Goal: Information Seeking & Learning: Learn about a topic

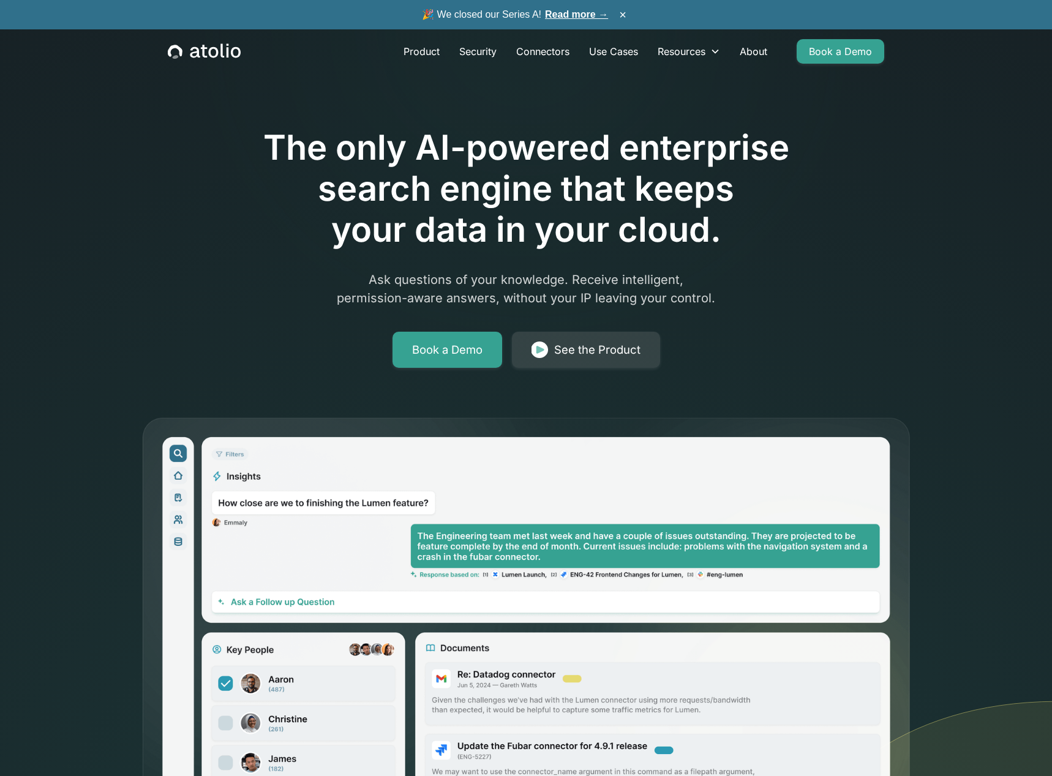
click at [356, 288] on p "Ask questions of your knowledge. Receive intelligent, permission-aware answers,…" at bounding box center [526, 289] width 470 height 37
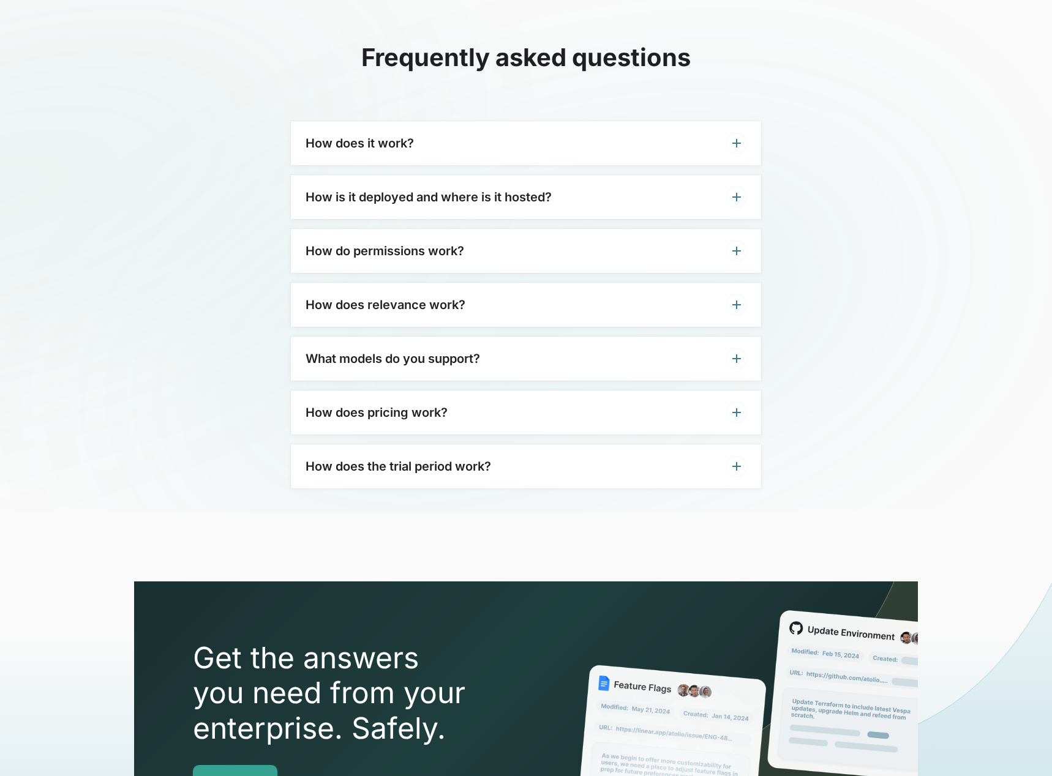
scroll to position [3636, 0]
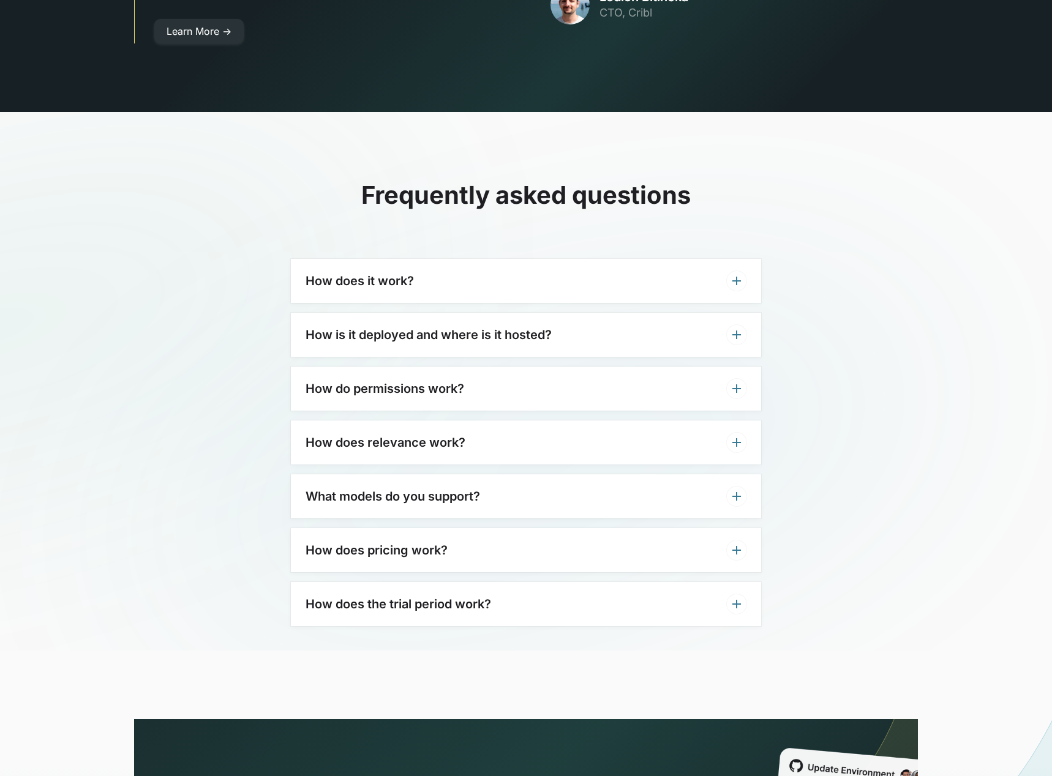
click at [543, 533] on div "How does pricing work?" at bounding box center [526, 550] width 470 height 44
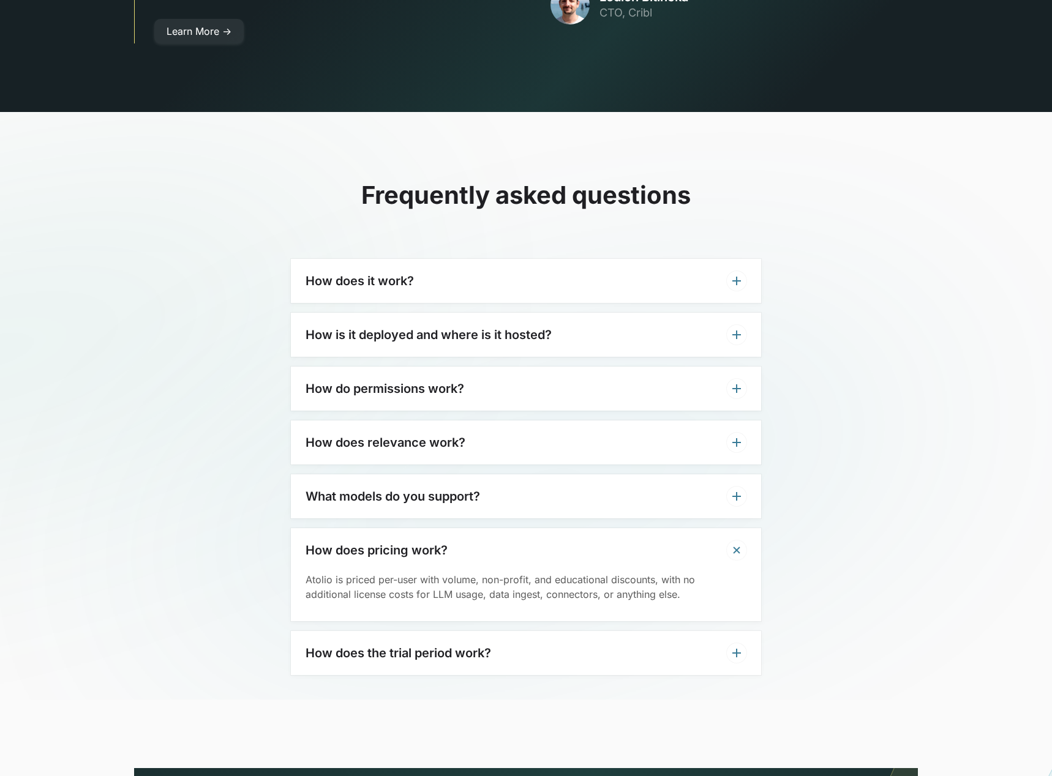
click at [543, 533] on div "How does pricing work?" at bounding box center [526, 550] width 470 height 44
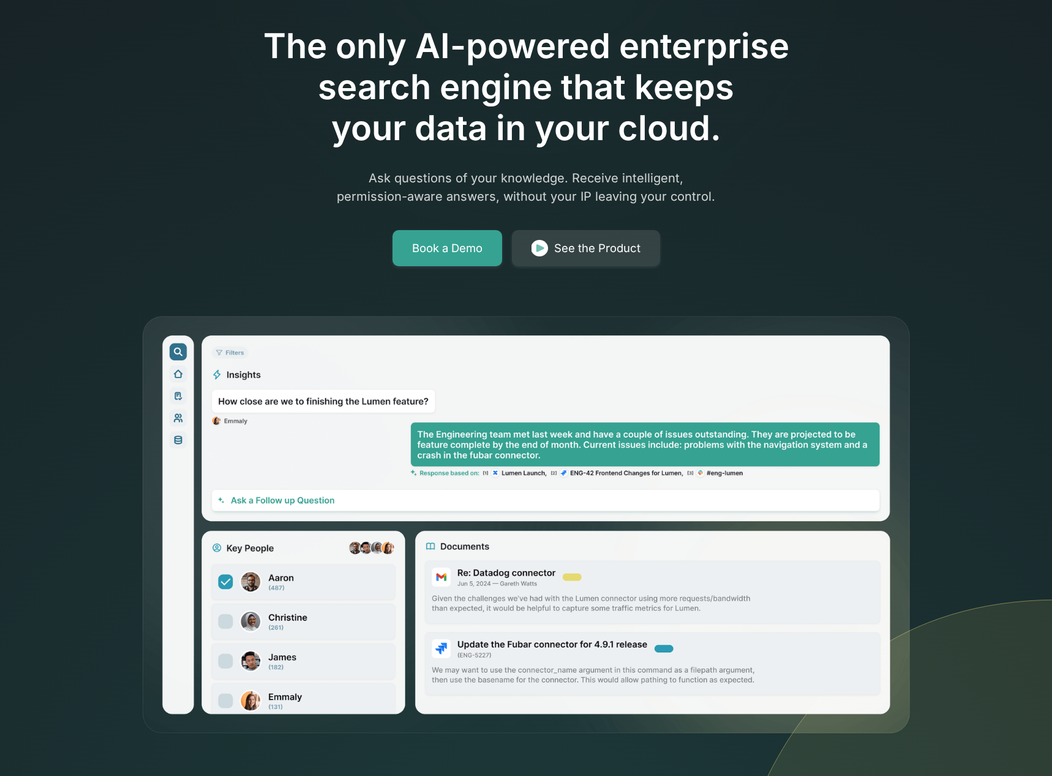
scroll to position [0, 0]
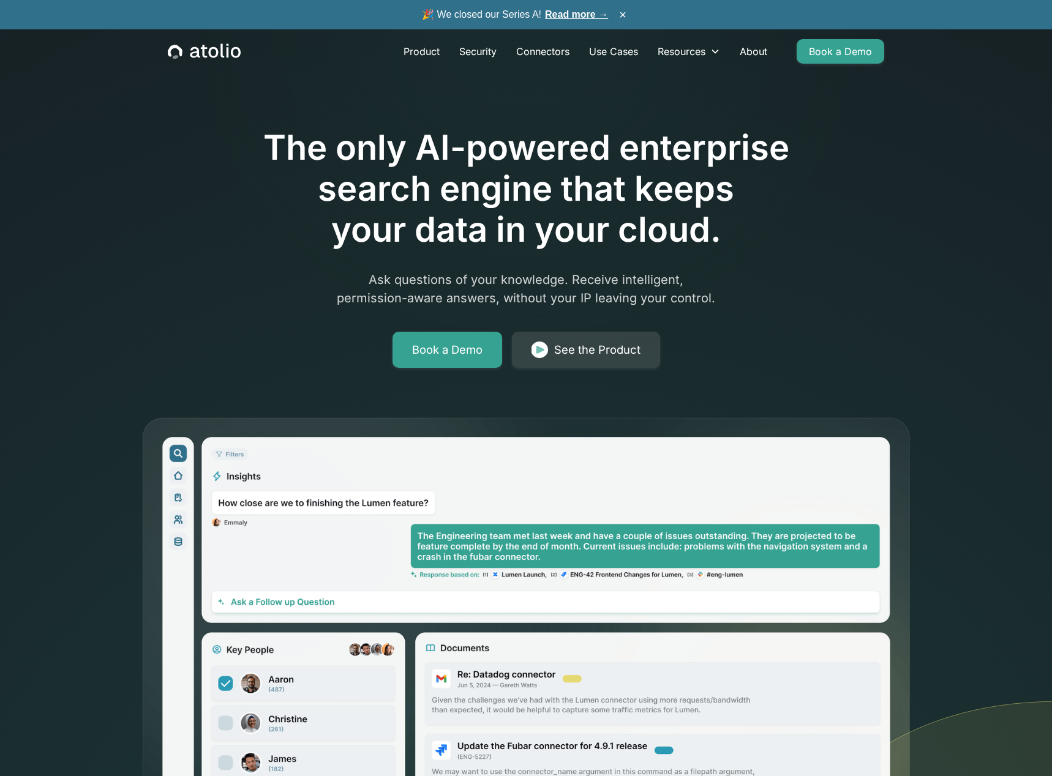
click at [568, 16] on link "Read more →" at bounding box center [576, 14] width 63 height 10
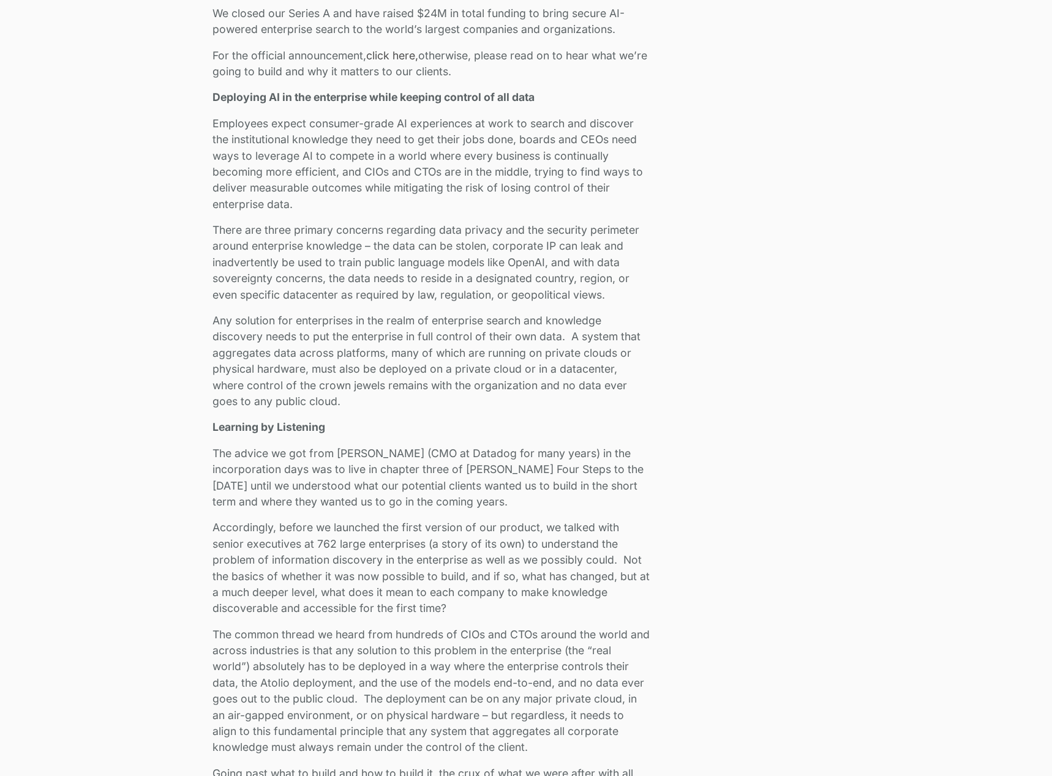
scroll to position [763, 0]
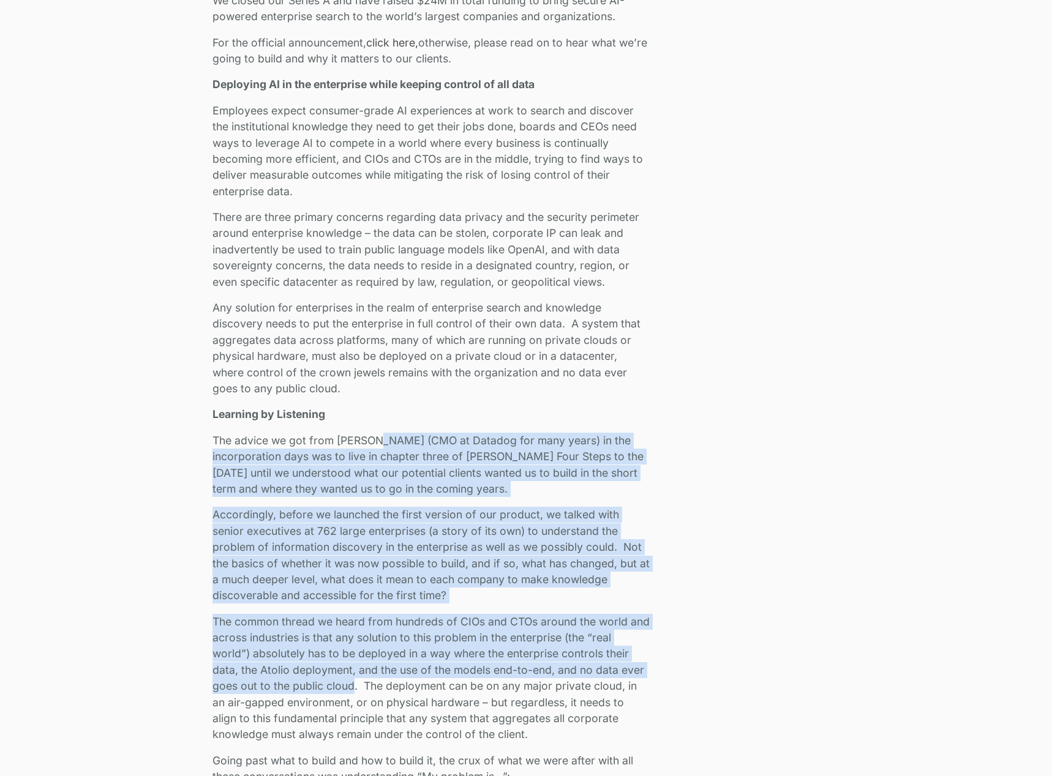
drag, startPoint x: 373, startPoint y: 442, endPoint x: 352, endPoint y: 684, distance: 242.7
click at [352, 684] on p "The common thread we heard from hundreds of CIOs and CTOs around the world and …" at bounding box center [430, 678] width 437 height 129
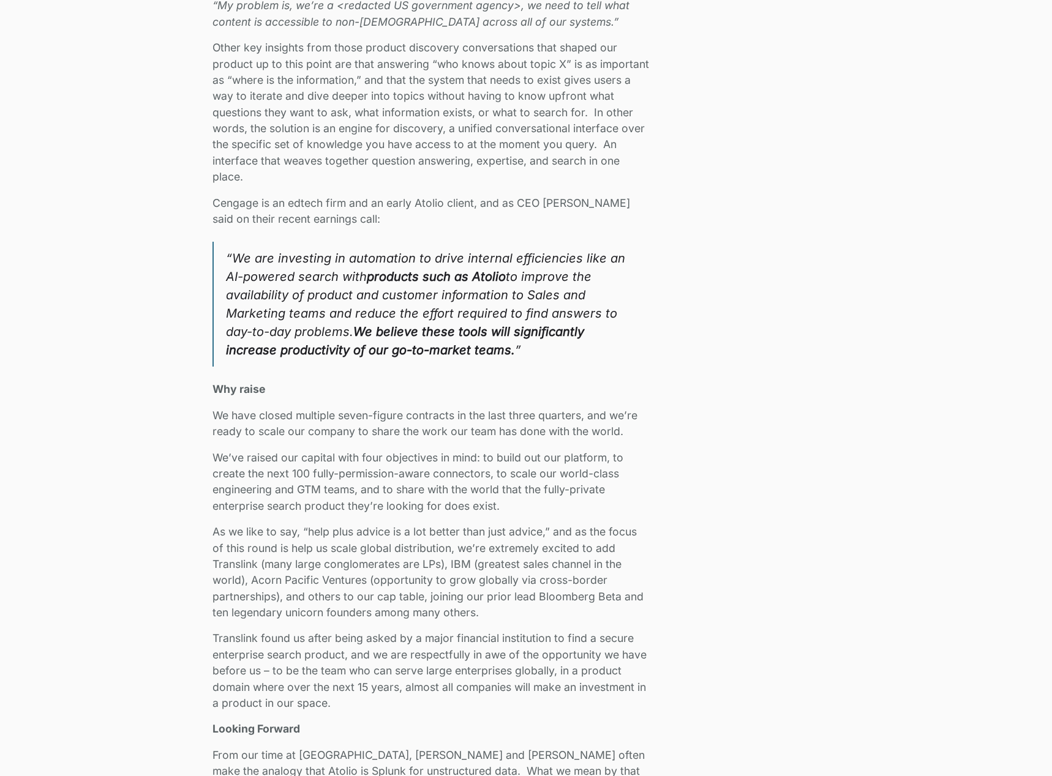
scroll to position [1696, 0]
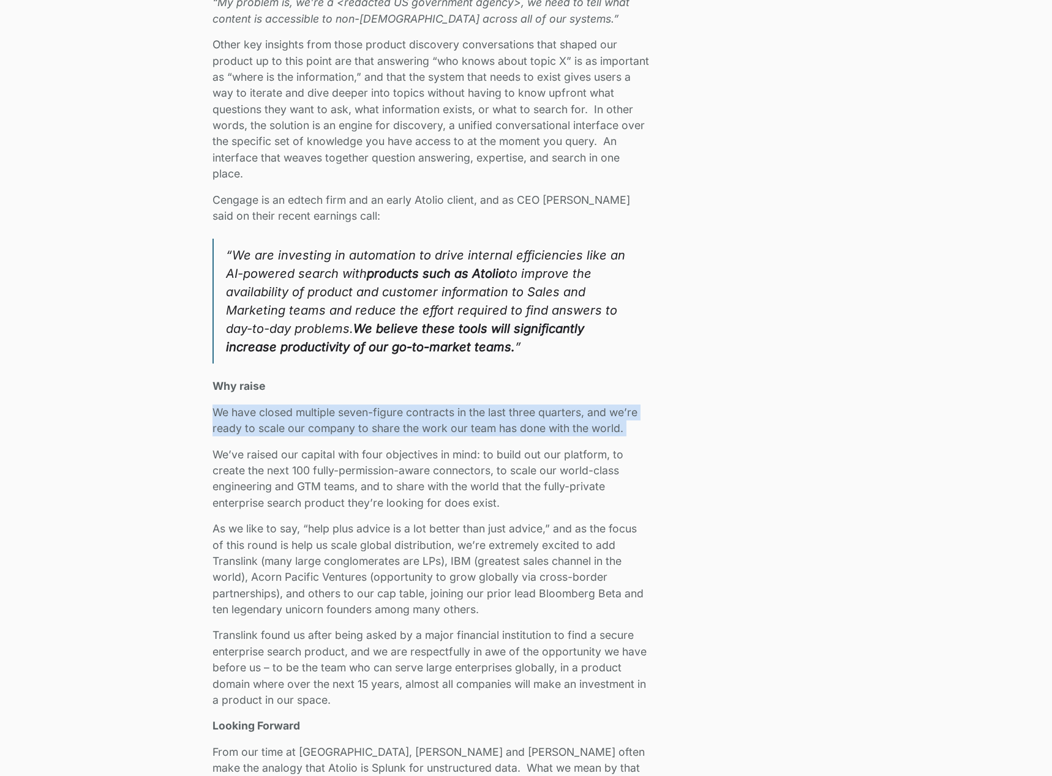
drag, startPoint x: 348, startPoint y: 390, endPoint x: 348, endPoint y: 446, distance: 55.7
click at [348, 446] on div "We closed our Series A and have raised $24M in total funding to bring secure AI…" at bounding box center [430, 183] width 437 height 2247
click at [348, 447] on p "We’ve raised our capital with four objectives in mind: to build out our platfor…" at bounding box center [430, 479] width 437 height 65
drag, startPoint x: 348, startPoint y: 446, endPoint x: 349, endPoint y: 400, distance: 45.9
click at [349, 400] on div "We closed our Series A and have raised $24M in total funding to bring secure AI…" at bounding box center [430, 183] width 437 height 2247
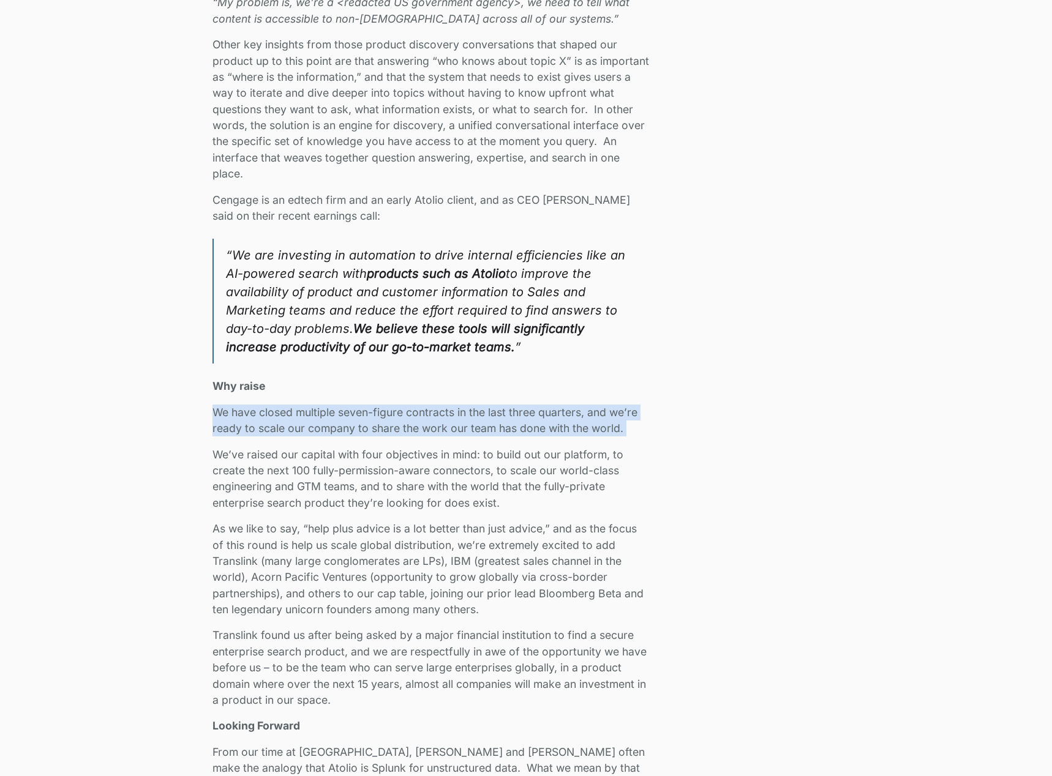
click at [349, 400] on div "We closed our Series A and have raised $24M in total funding to bring secure AI…" at bounding box center [430, 183] width 437 height 2247
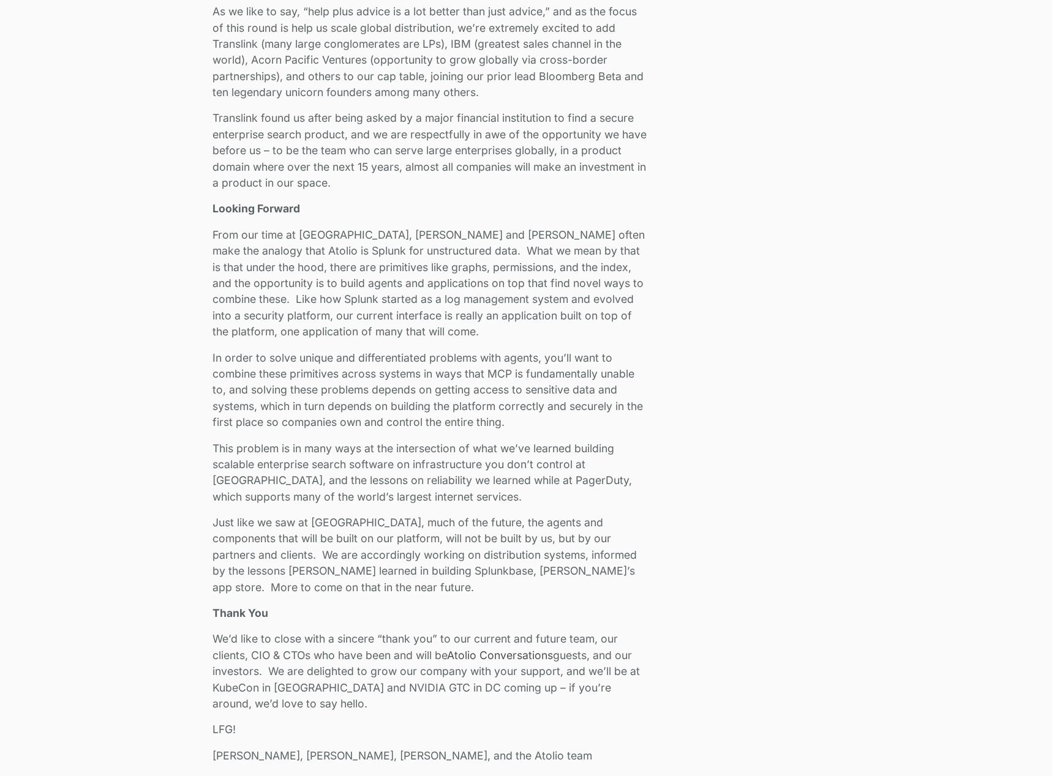
scroll to position [2225, 0]
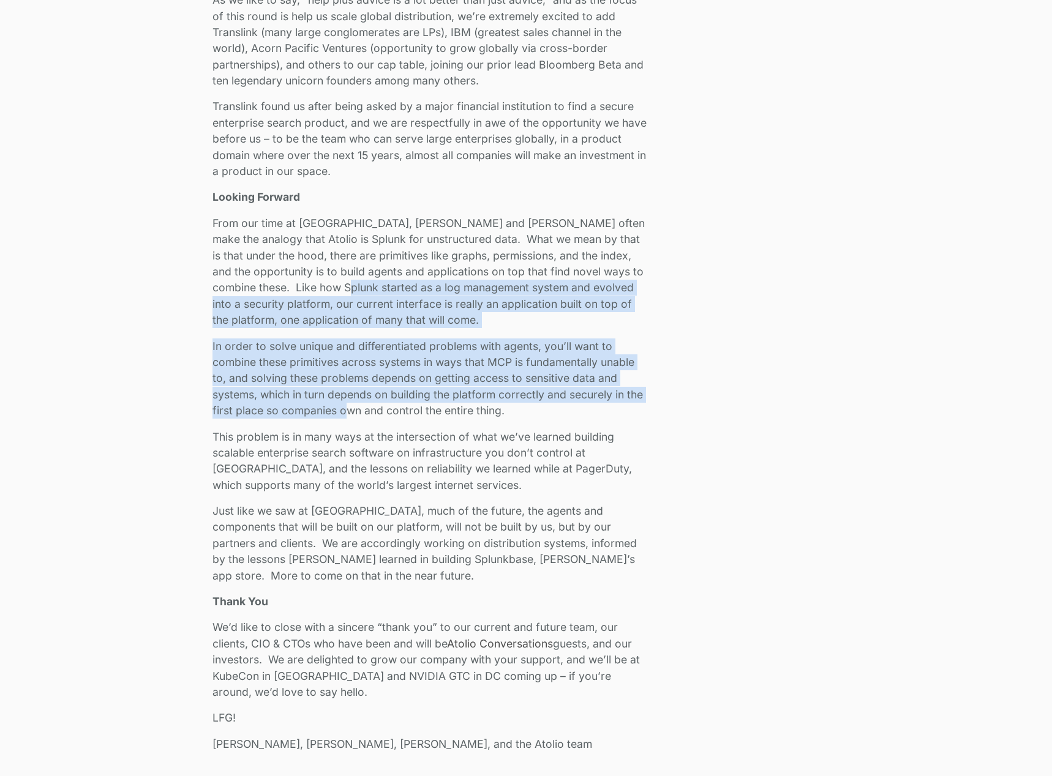
drag, startPoint x: 352, startPoint y: 286, endPoint x: 350, endPoint y: 418, distance: 131.6
click at [350, 418] on p "In order to solve unique and differentiated problems with agents, you’ll want t…" at bounding box center [430, 378] width 437 height 81
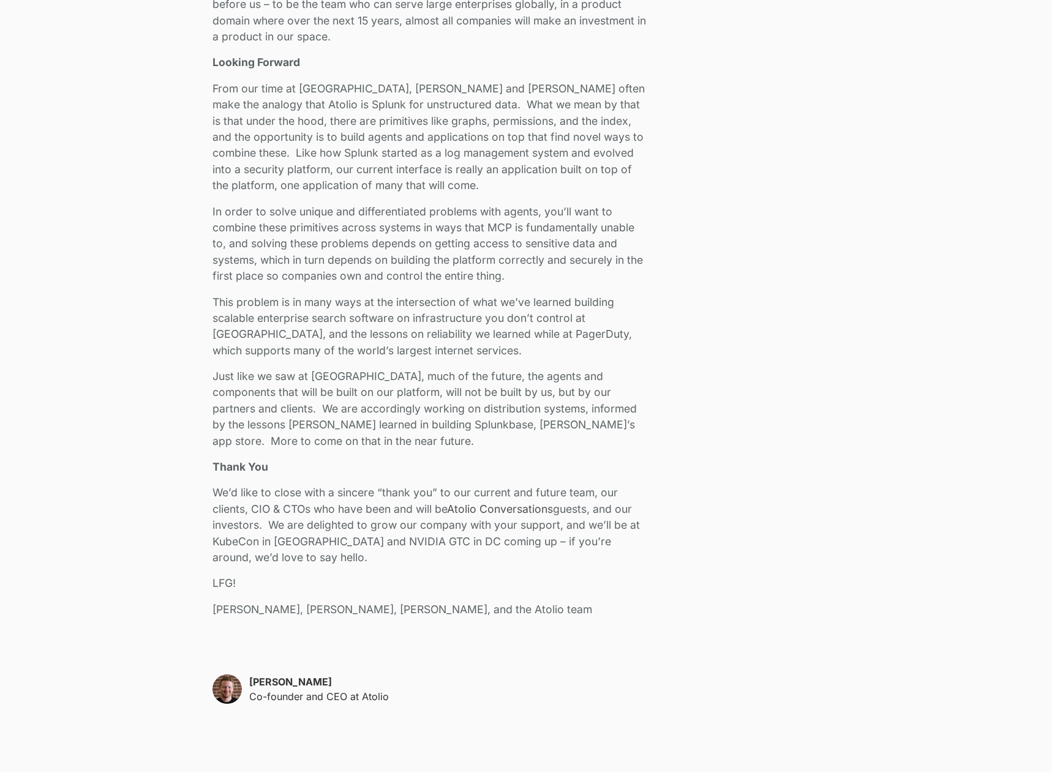
scroll to position [2429, 0]
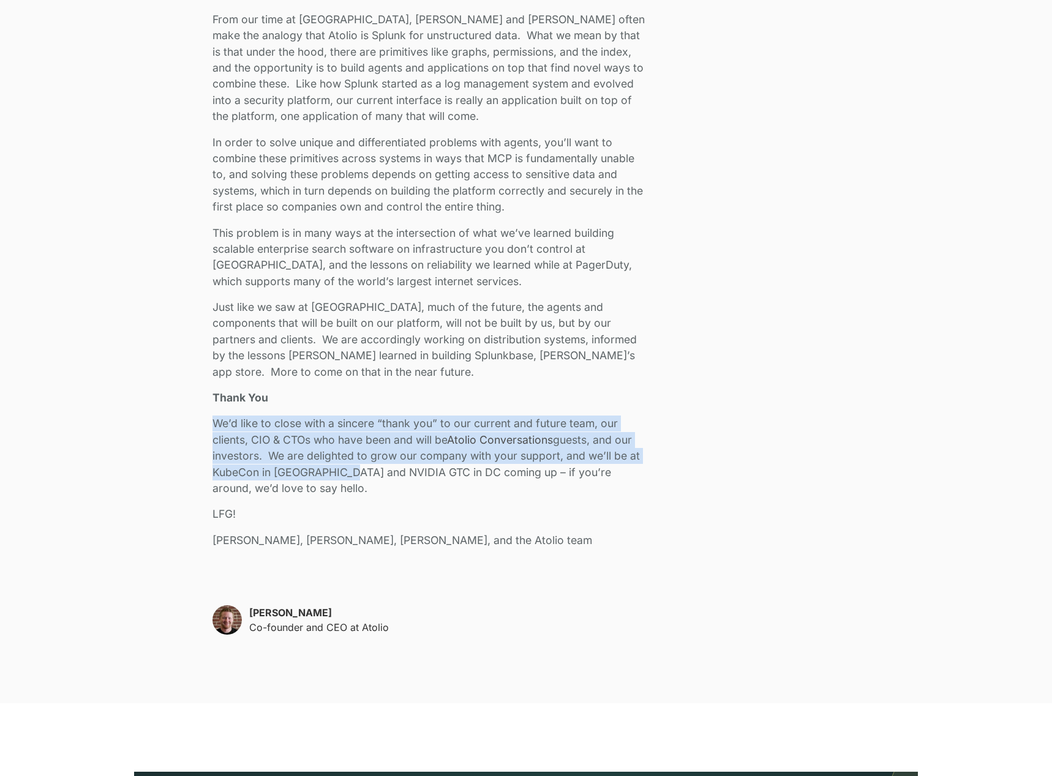
drag, startPoint x: 338, startPoint y: 409, endPoint x: 334, endPoint y: 466, distance: 56.5
click at [334, 465] on p "We’d like to close with a sincere “thank you” to our current and future team, o…" at bounding box center [430, 456] width 437 height 81
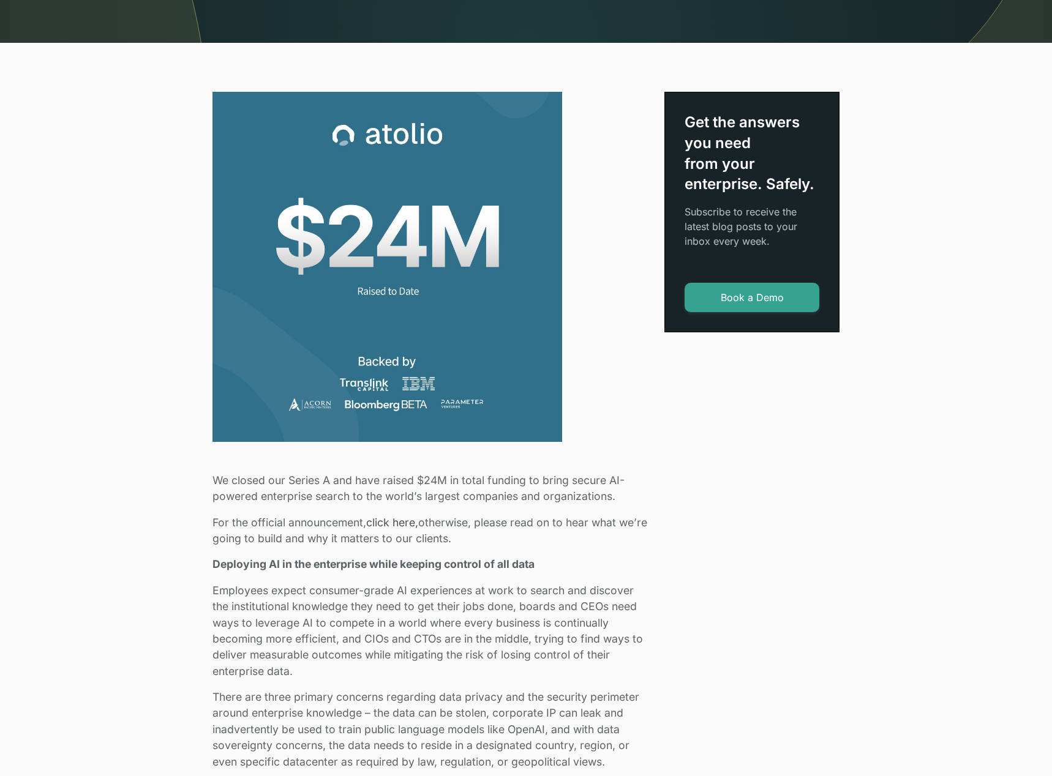
scroll to position [0, 0]
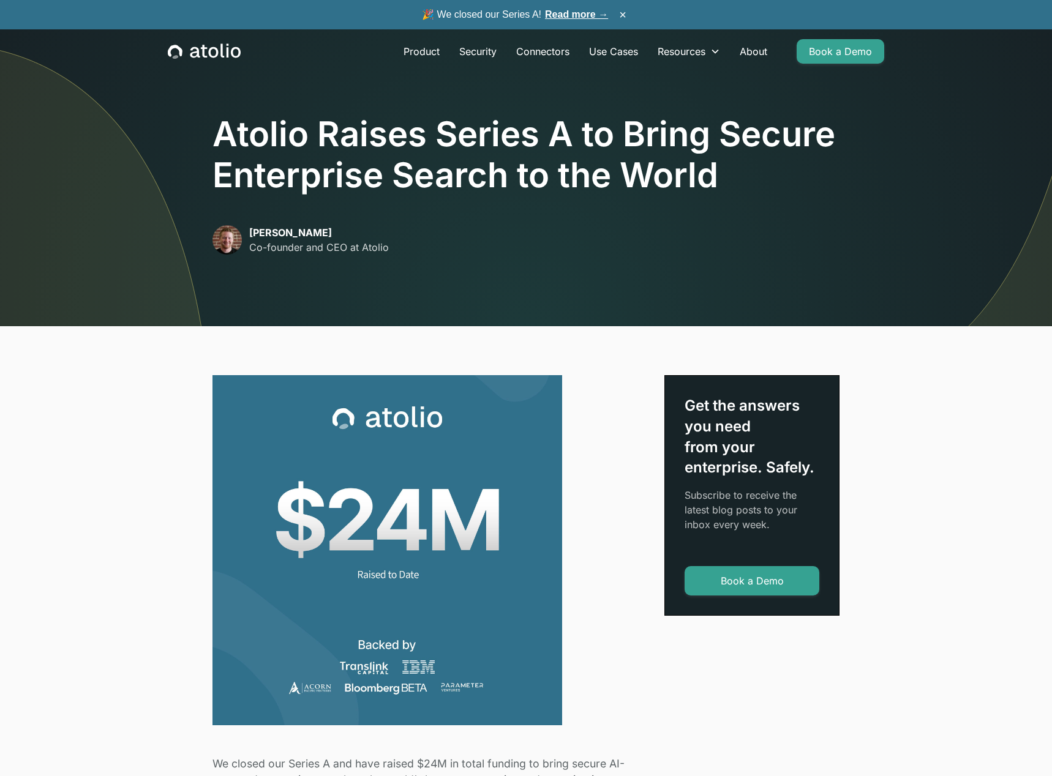
click at [218, 51] on icon "home" at bounding box center [213, 52] width 10 height 11
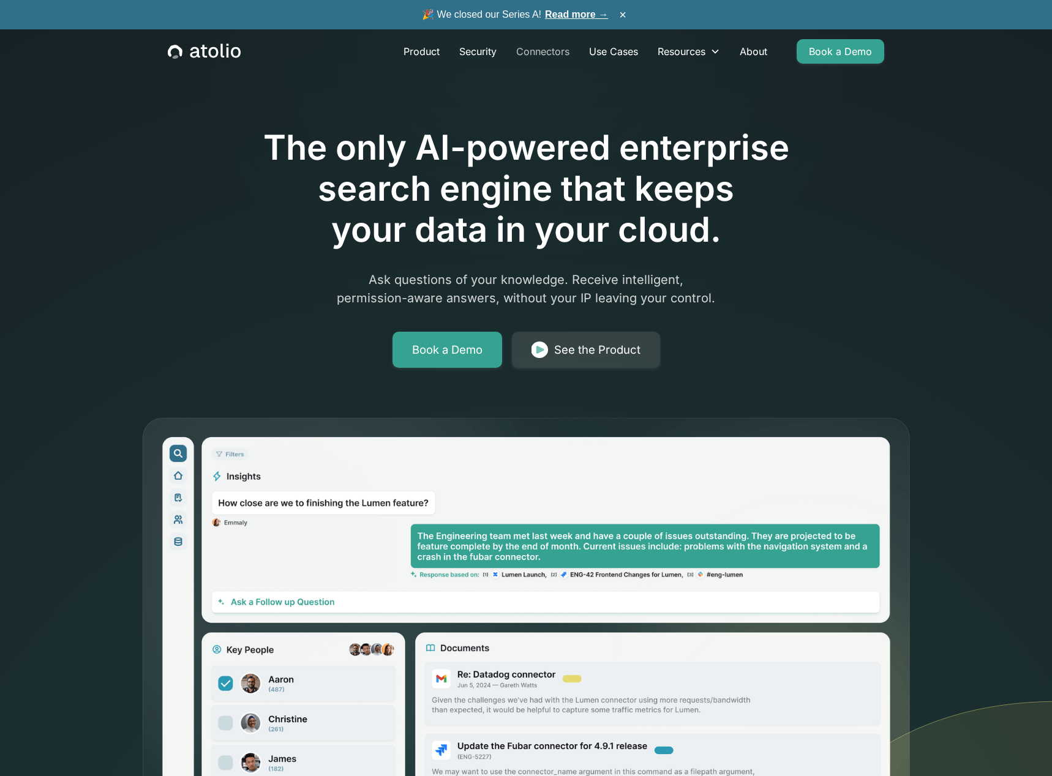
click at [550, 48] on link "Connectors" at bounding box center [542, 51] width 73 height 24
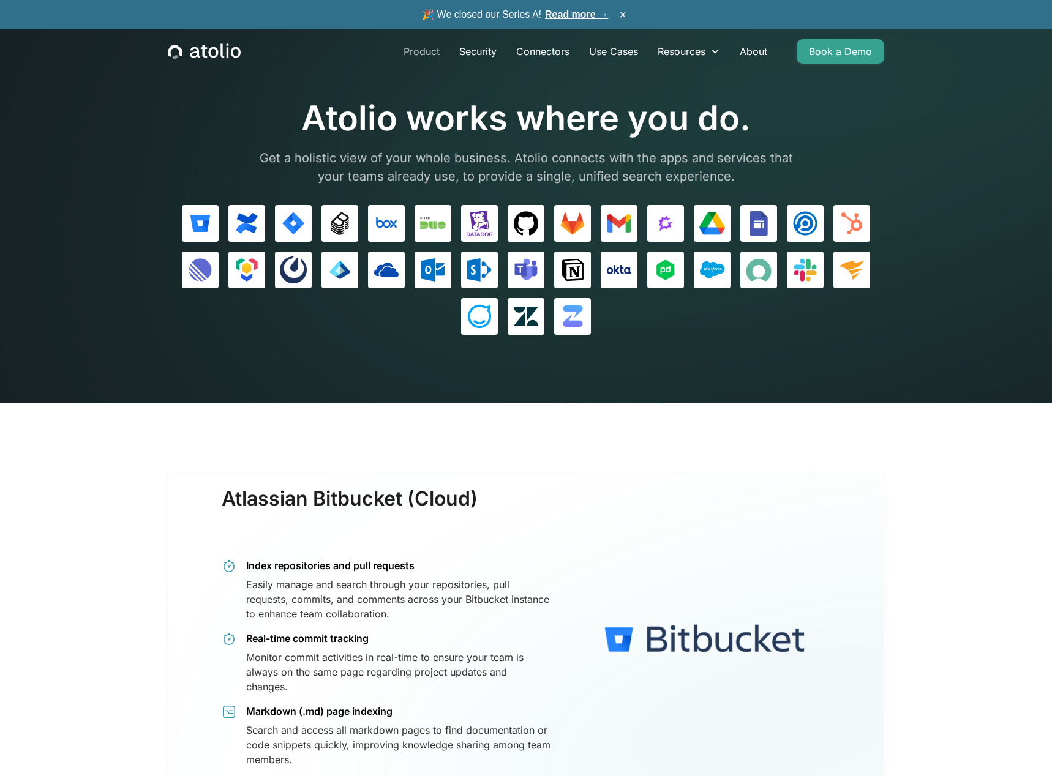
click at [409, 61] on link "Product" at bounding box center [422, 51] width 56 height 24
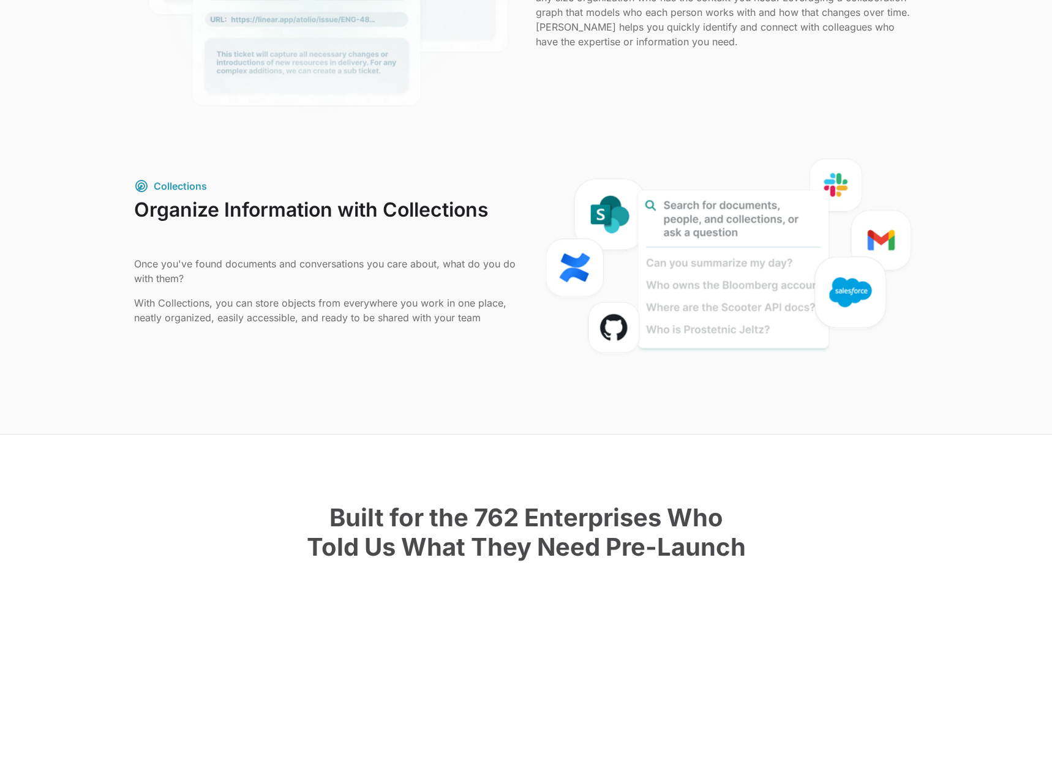
scroll to position [1366, 0]
